Goal: Find specific page/section: Find specific page/section

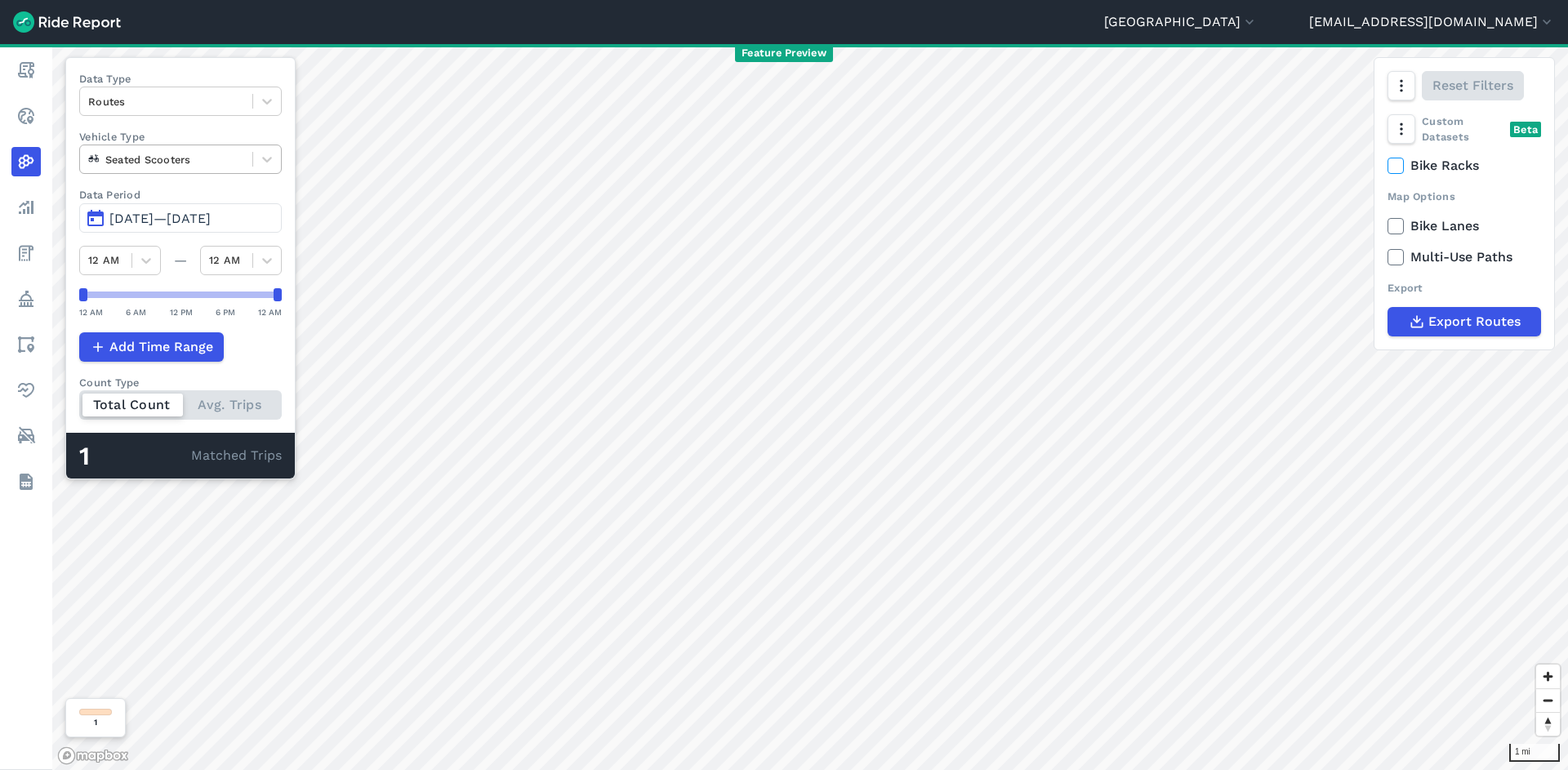
click at [201, 166] on div at bounding box center [166, 159] width 156 height 19
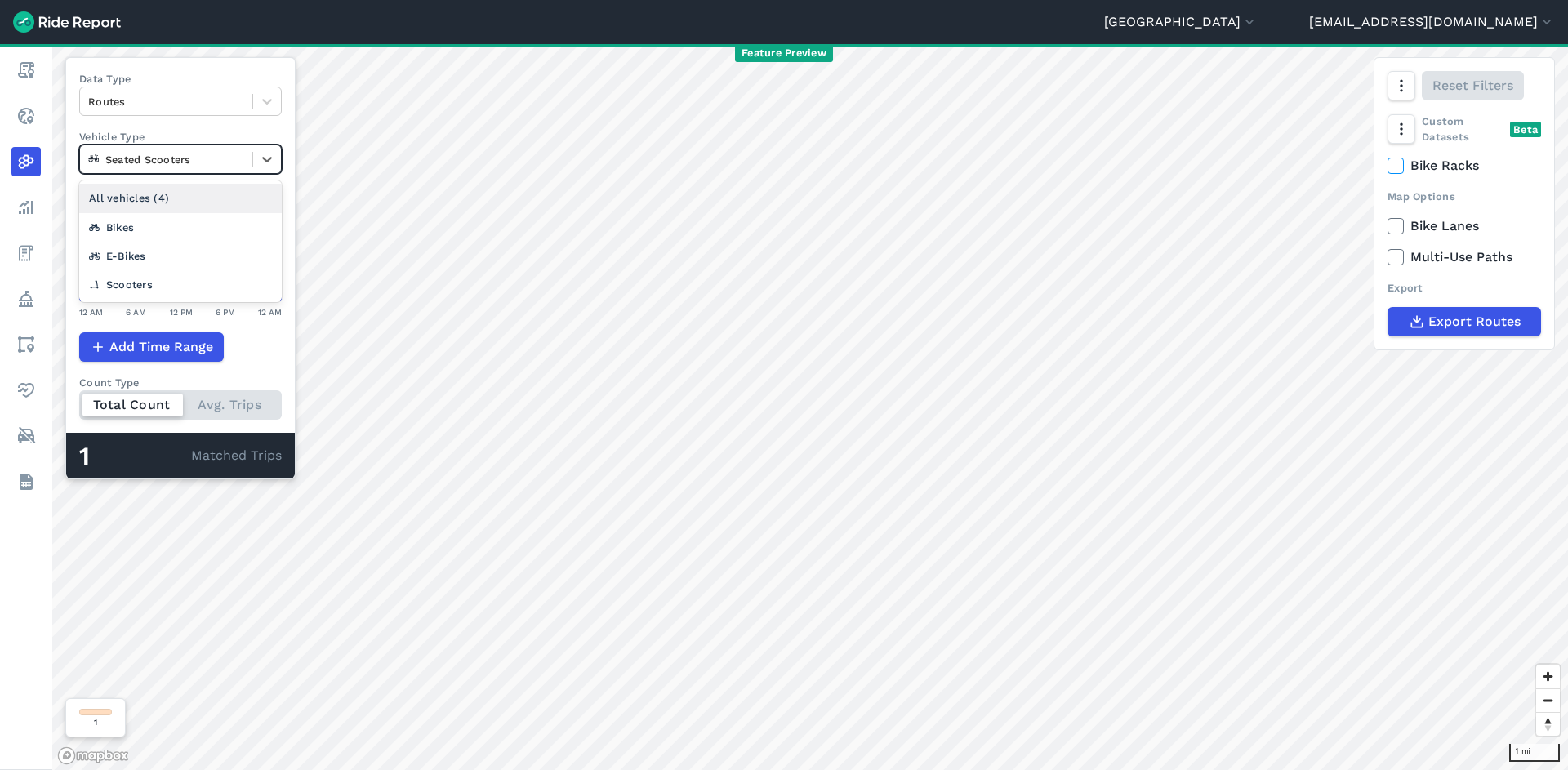
click at [214, 193] on div "All vehicles (4)" at bounding box center [180, 197] width 203 height 28
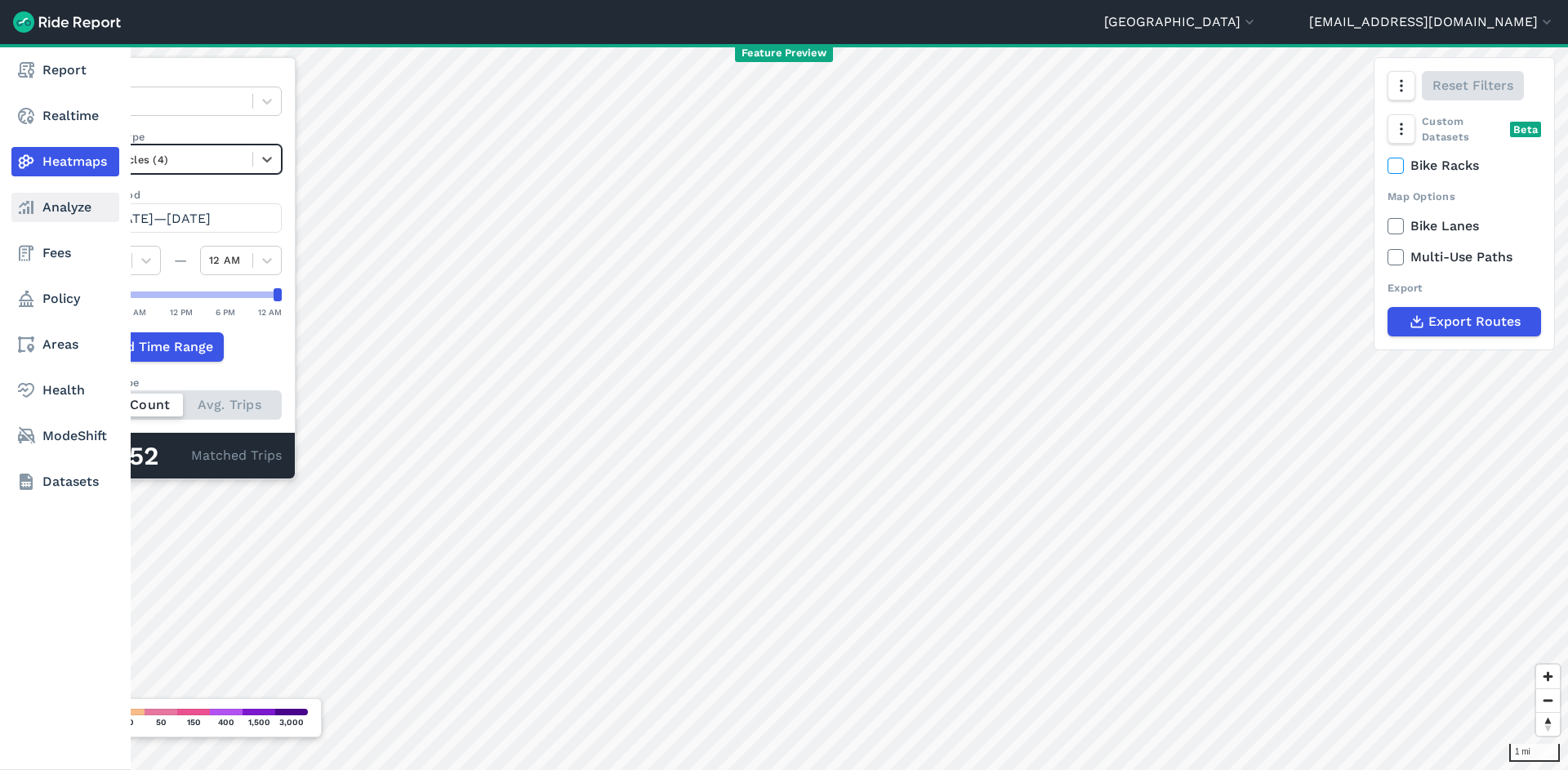
click at [38, 205] on link "Analyze" at bounding box center [66, 208] width 108 height 29
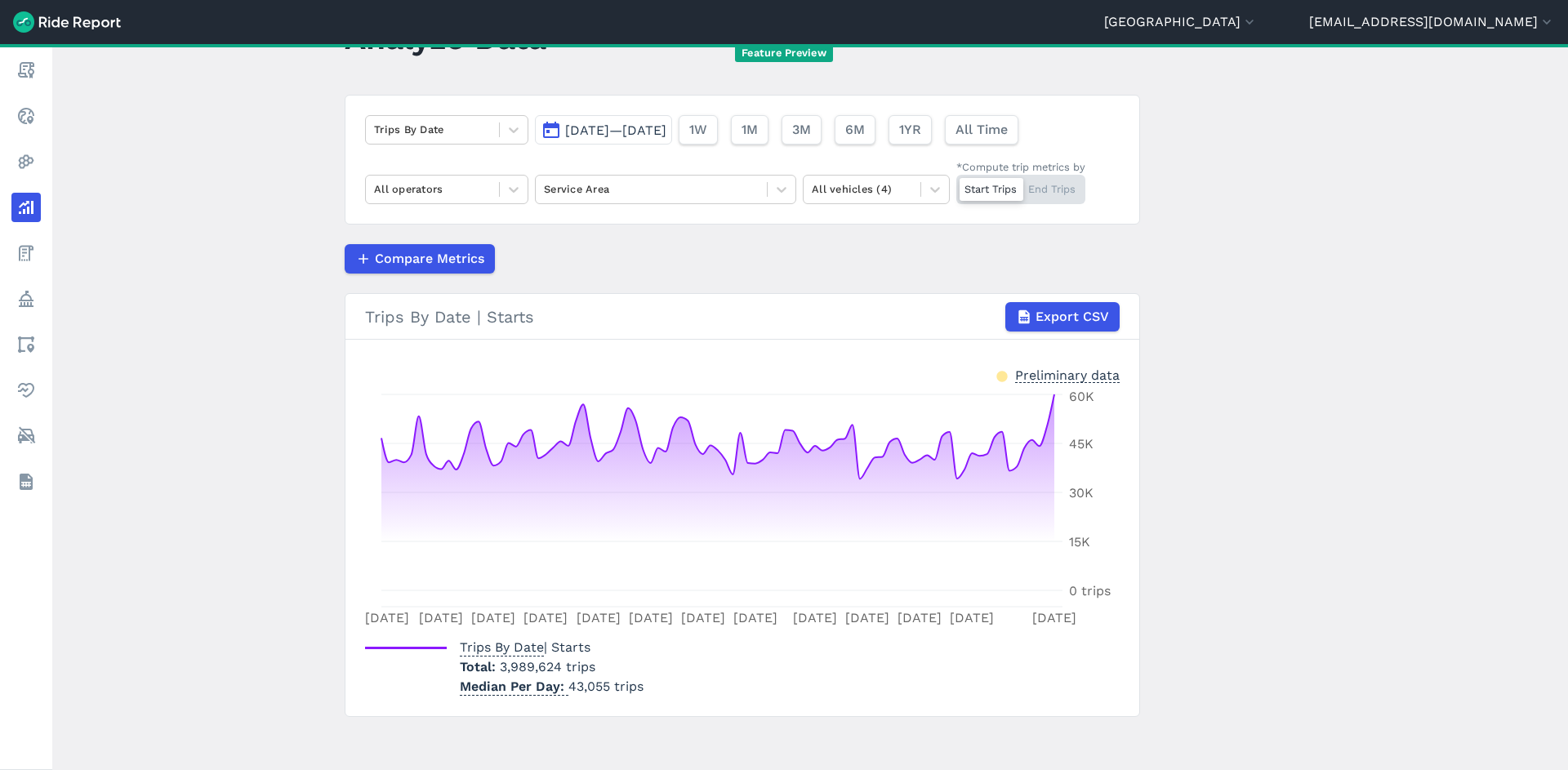
scroll to position [76, 0]
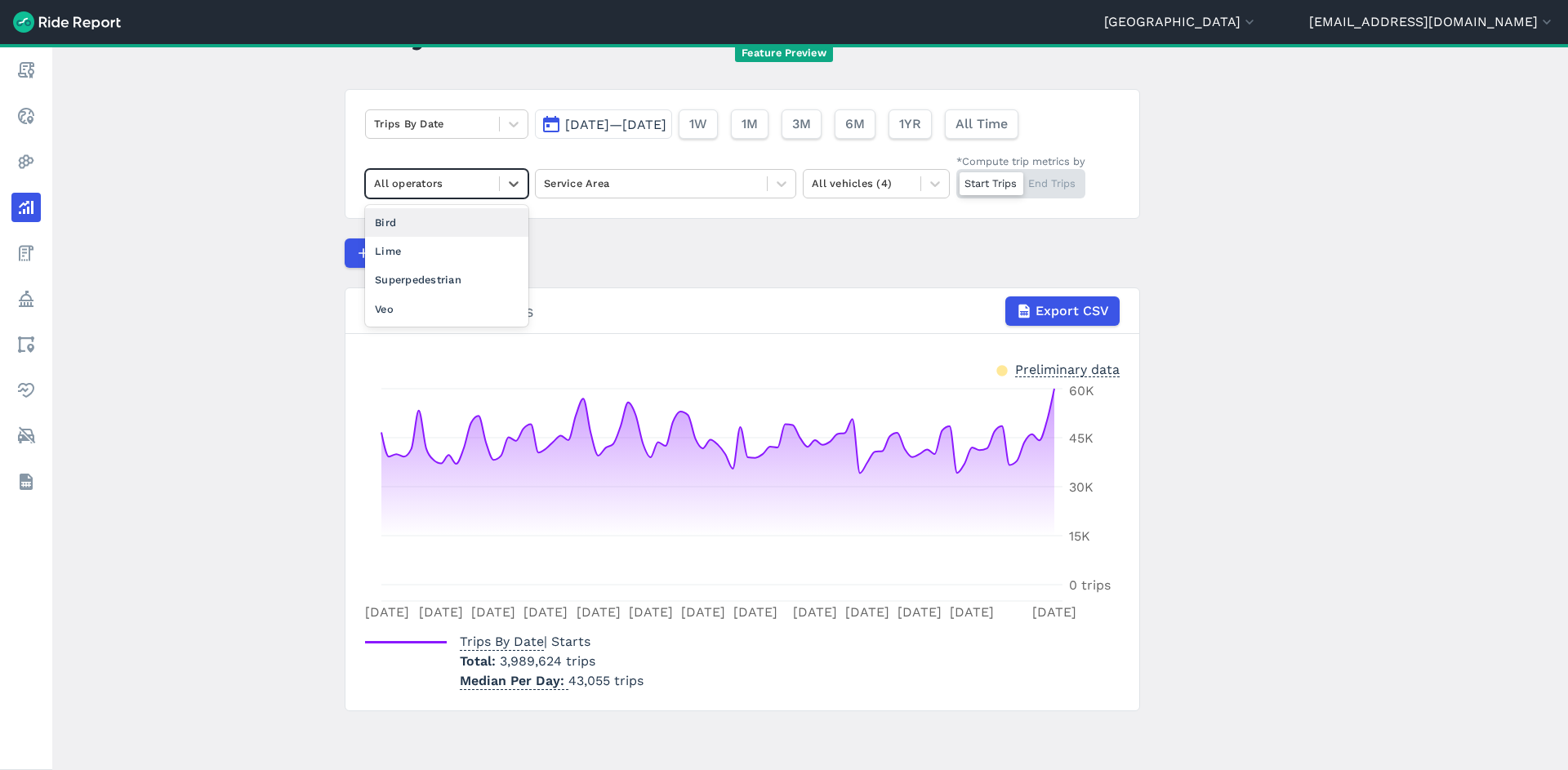
click at [453, 188] on div at bounding box center [432, 182] width 117 height 19
click at [467, 213] on div "Bird" at bounding box center [446, 221] width 164 height 28
